Goal: Task Accomplishment & Management: Use online tool/utility

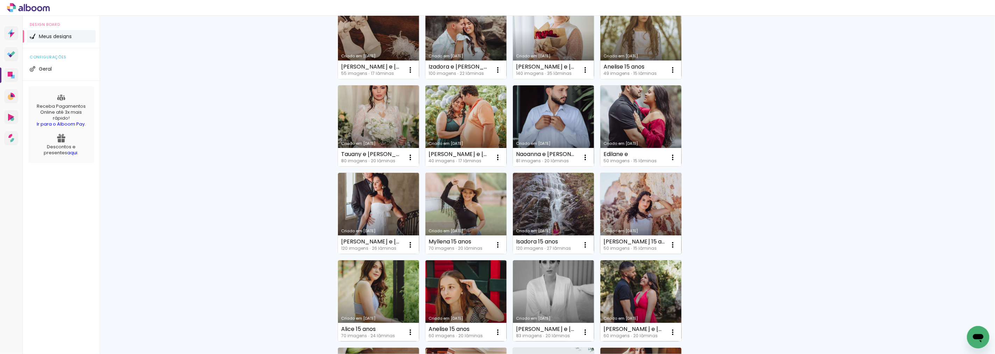
scroll to position [78, 0]
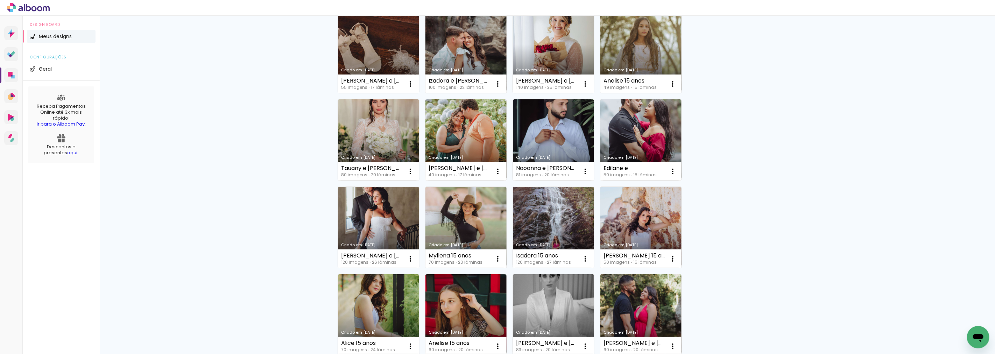
drag, startPoint x: 629, startPoint y: 146, endPoint x: 756, endPoint y: 107, distance: 133.3
click at [756, 107] on div "Criado em 07/08/25 Joelma e Ricardo 55 imagens ∙ 17 lâminas Abrir Fazer uma cóp…" at bounding box center [548, 314] width 426 height 612
click at [629, 122] on link "Criado em [DATE]" at bounding box center [640, 139] width 81 height 81
